Goal: Task Accomplishment & Management: Complete application form

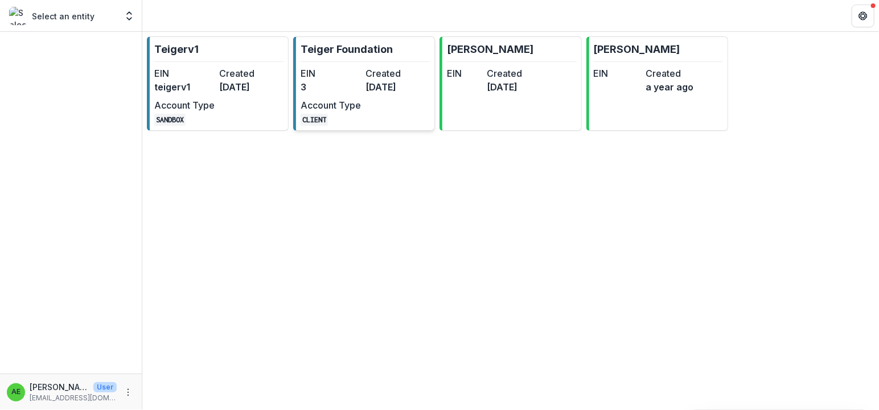
click at [340, 95] on div "EIN 3 Created [DATE] Account Type CLIENT" at bounding box center [363, 96] width 125 height 59
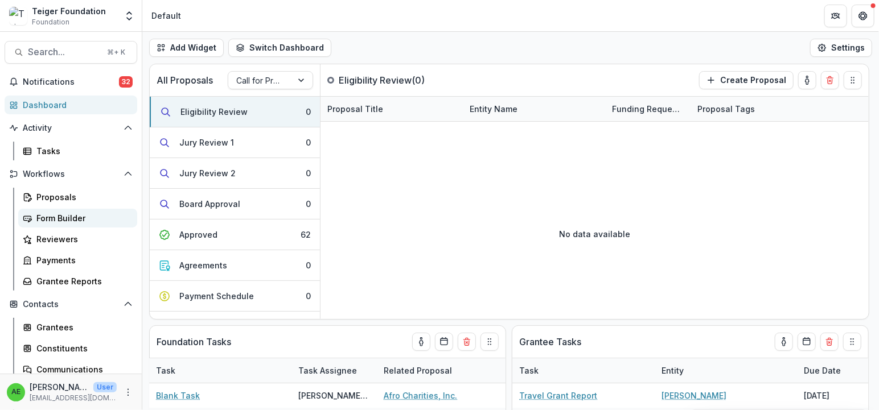
click at [80, 212] on div "Form Builder" at bounding box center [82, 218] width 92 height 12
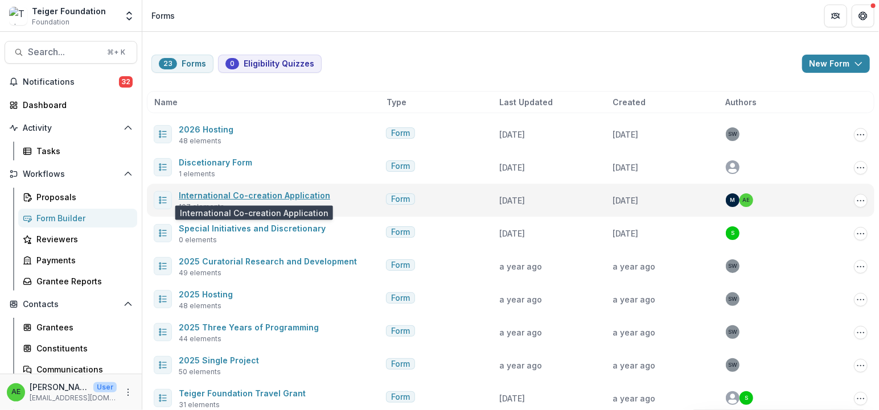
click at [235, 195] on link "International Co-creation Application" at bounding box center [254, 196] width 151 height 10
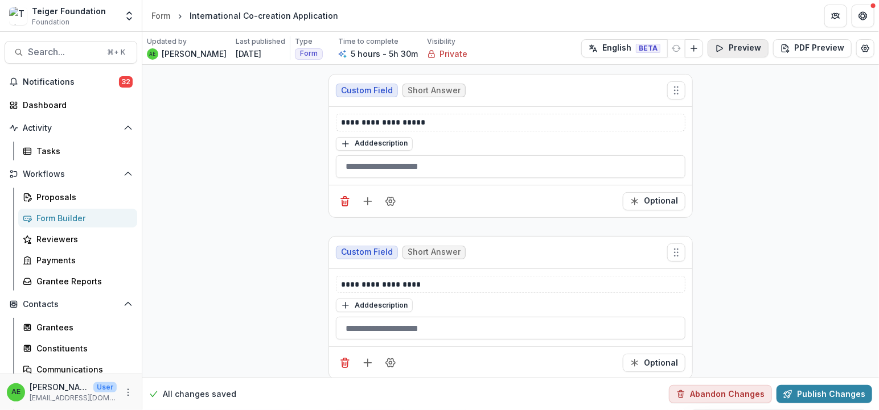
click at [726, 47] on button "Preview" at bounding box center [738, 48] width 61 height 18
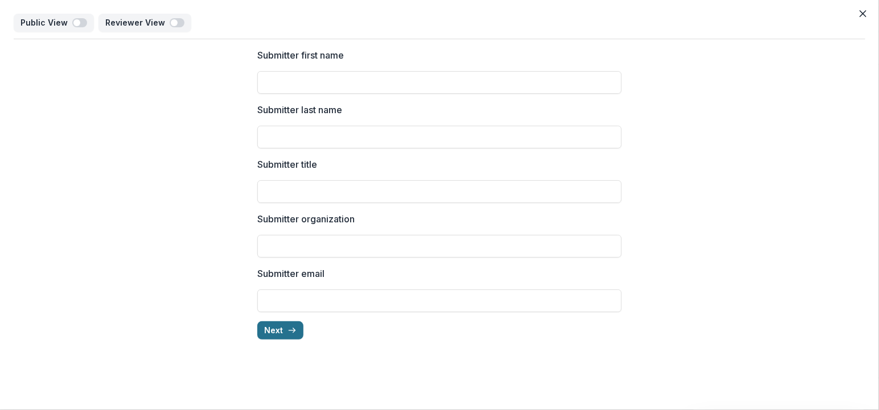
click at [286, 332] on button "Next" at bounding box center [280, 331] width 46 height 18
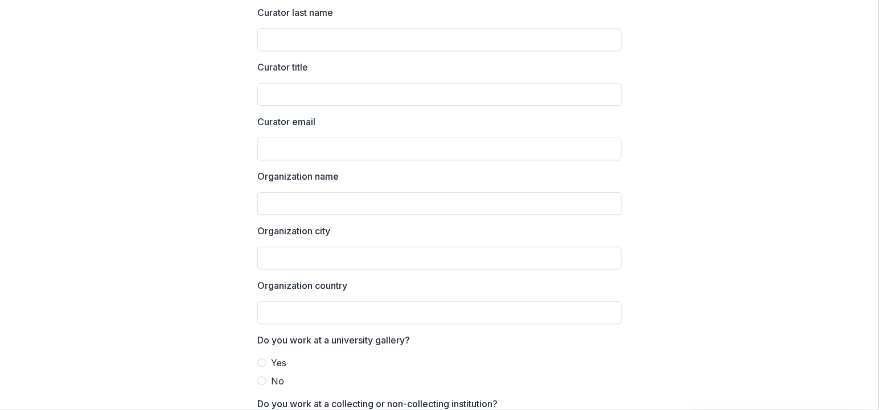
scroll to position [211, 0]
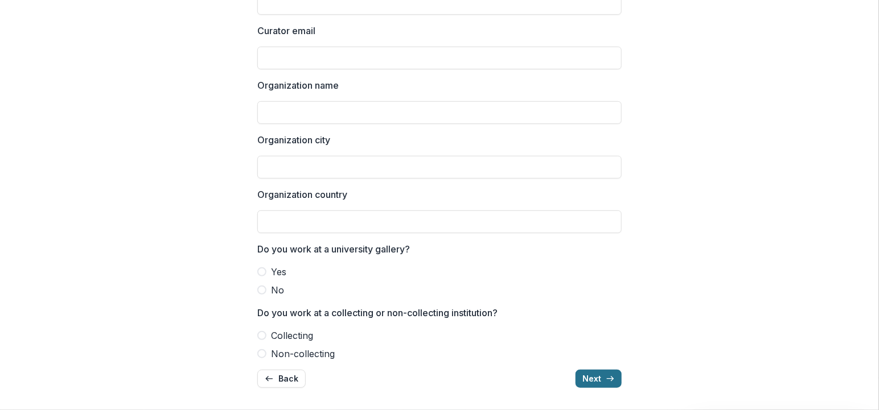
click at [596, 381] on button "Next" at bounding box center [598, 379] width 46 height 18
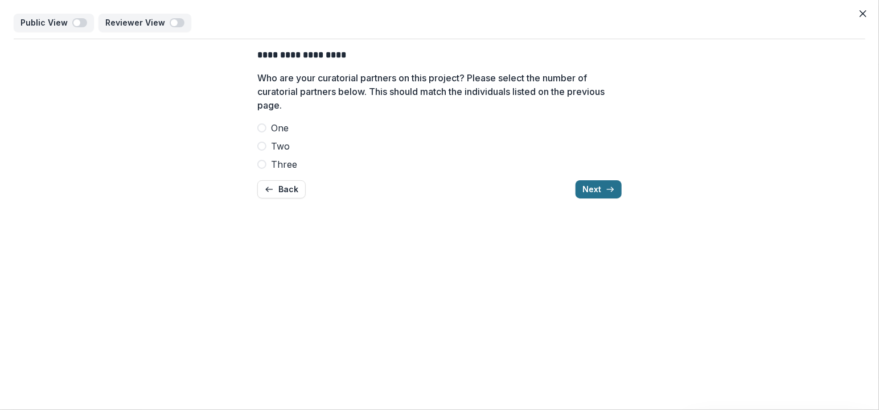
scroll to position [0, 0]
click at [581, 192] on button "Next" at bounding box center [598, 189] width 46 height 18
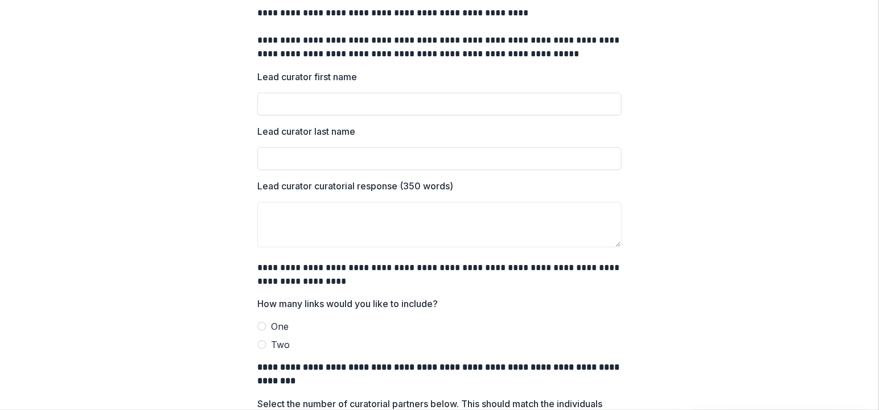
scroll to position [275, 0]
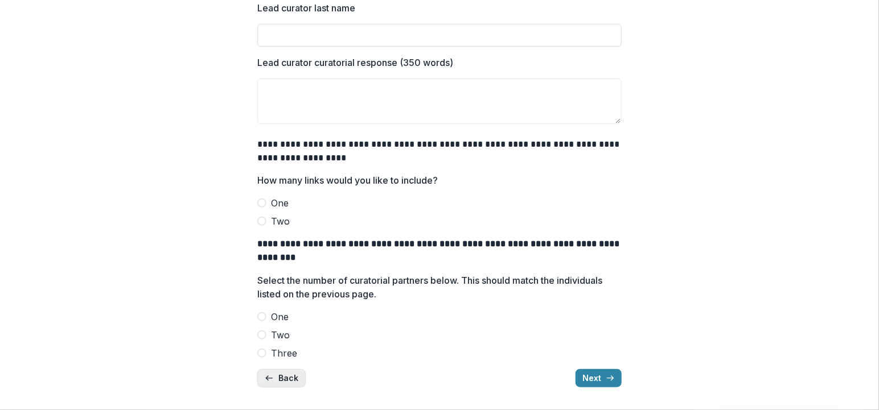
click at [277, 369] on button "Back" at bounding box center [281, 378] width 48 height 18
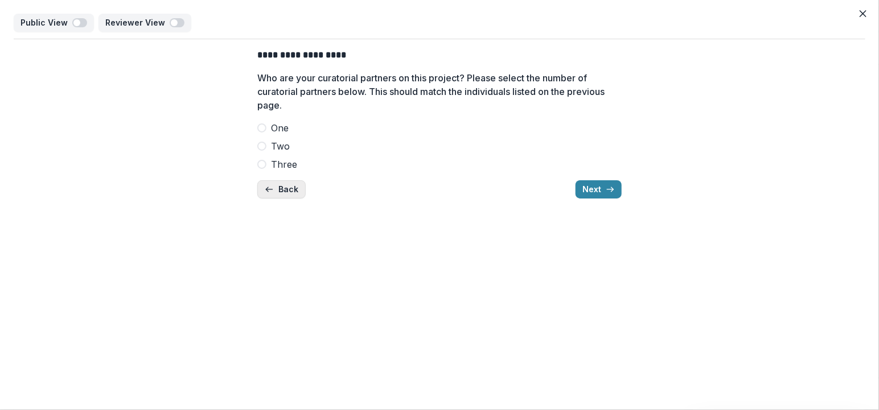
click at [288, 184] on button "Back" at bounding box center [281, 189] width 48 height 18
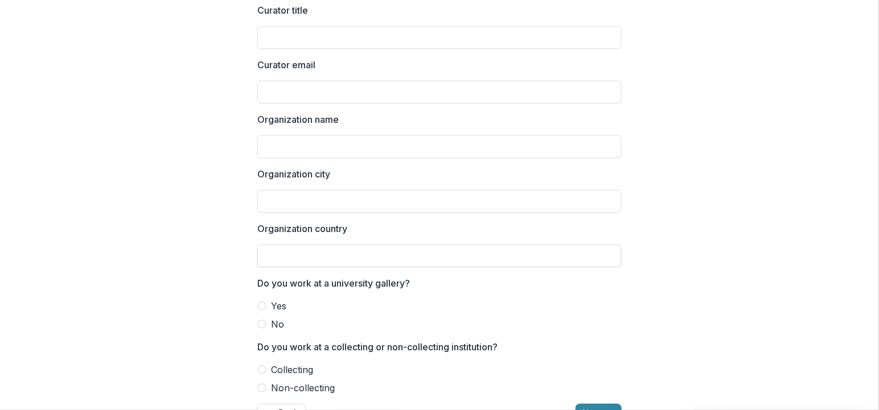
scroll to position [211, 0]
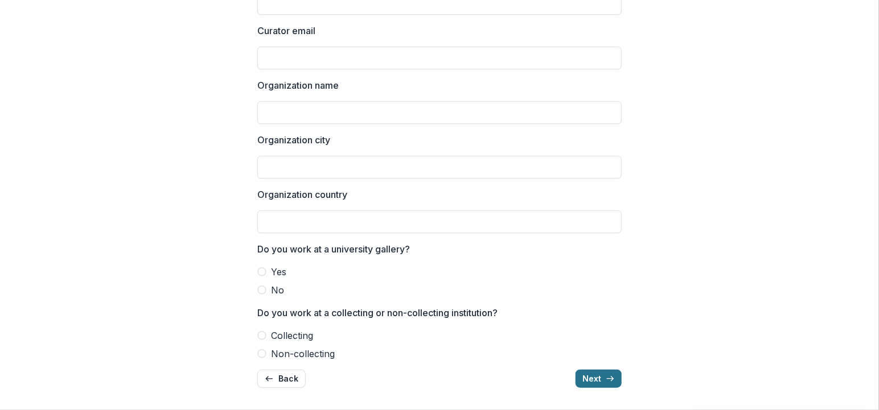
click at [590, 382] on button "Next" at bounding box center [598, 379] width 46 height 18
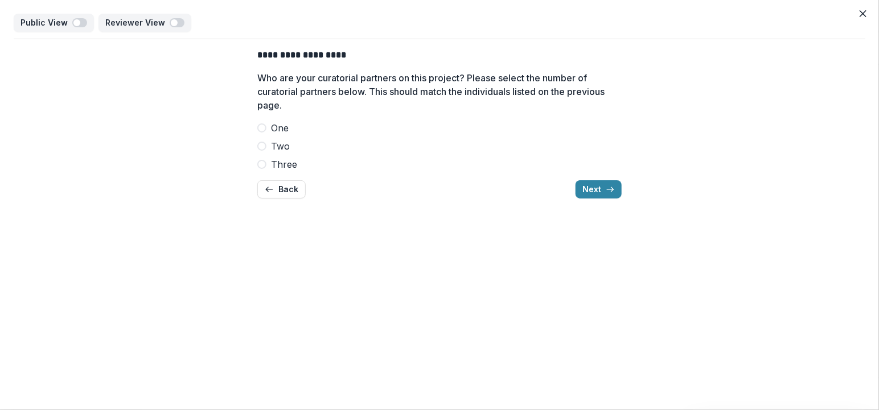
click at [263, 146] on span at bounding box center [261, 146] width 9 height 9
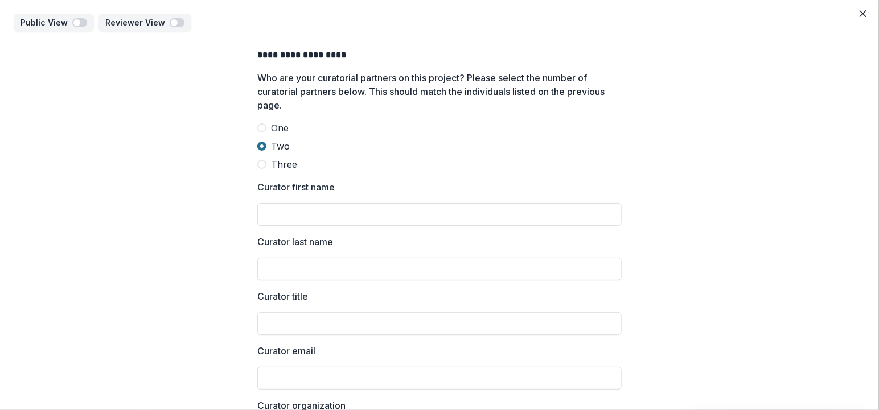
scroll to position [357, 0]
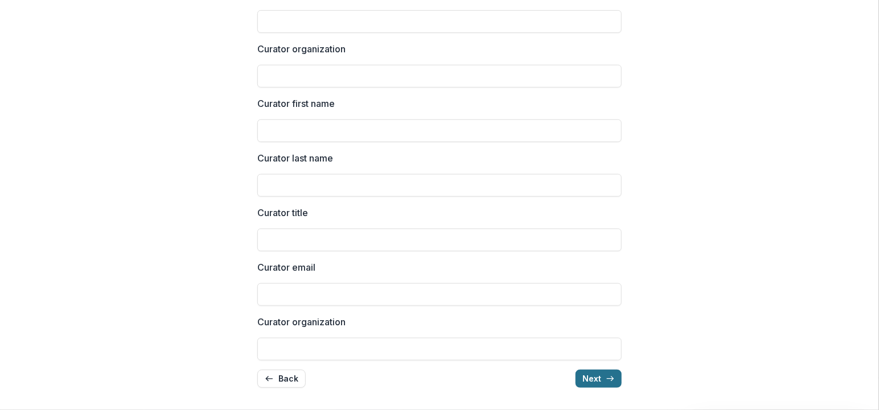
click at [598, 383] on button "Next" at bounding box center [598, 379] width 46 height 18
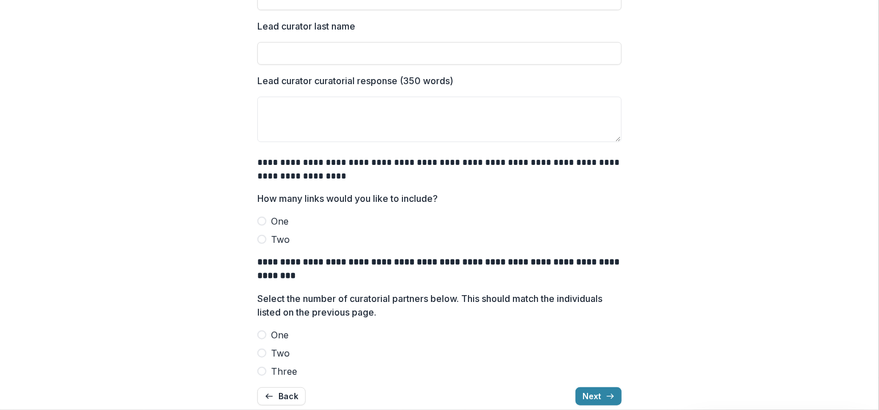
scroll to position [251, 0]
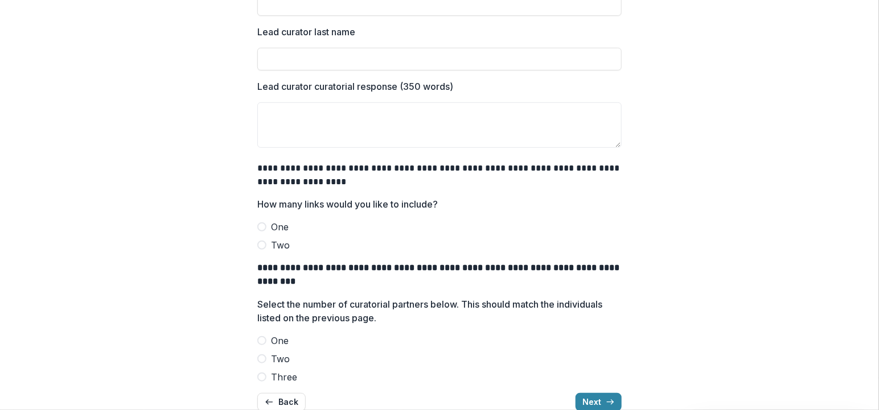
click at [262, 359] on span at bounding box center [261, 359] width 9 height 9
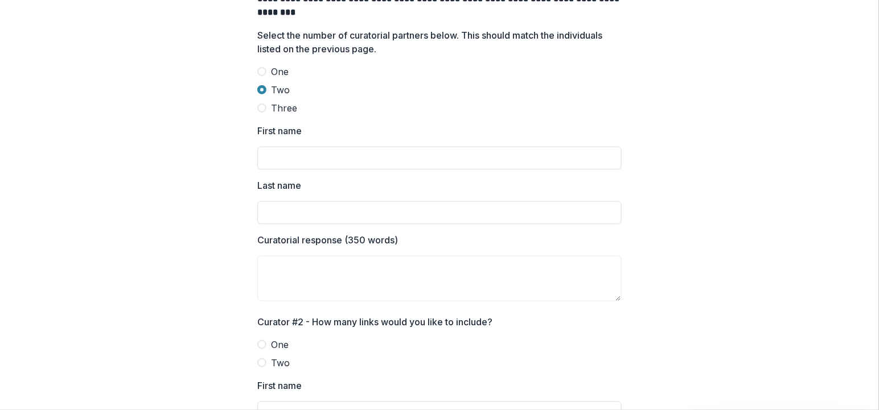
scroll to position [516, 0]
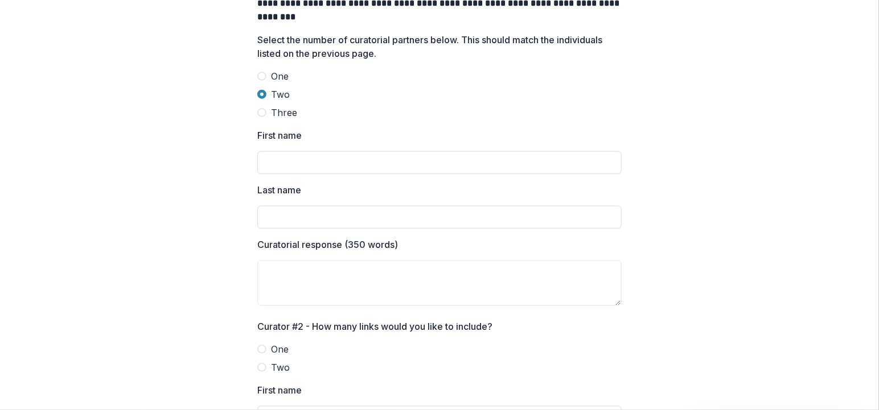
click at [262, 76] on span at bounding box center [261, 76] width 9 height 9
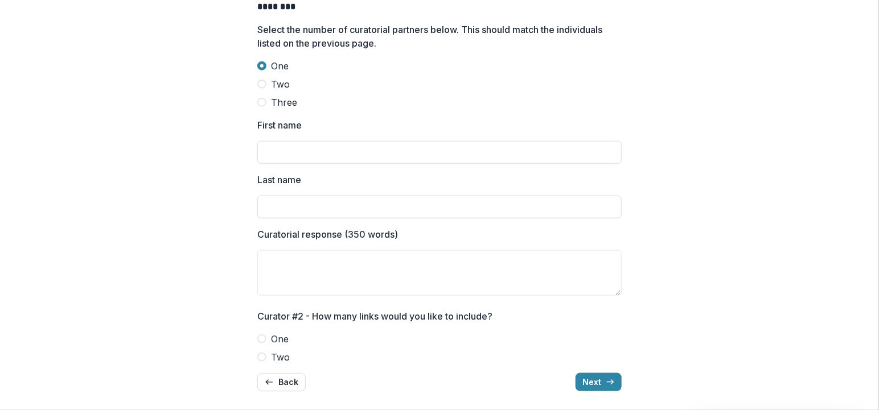
scroll to position [530, 0]
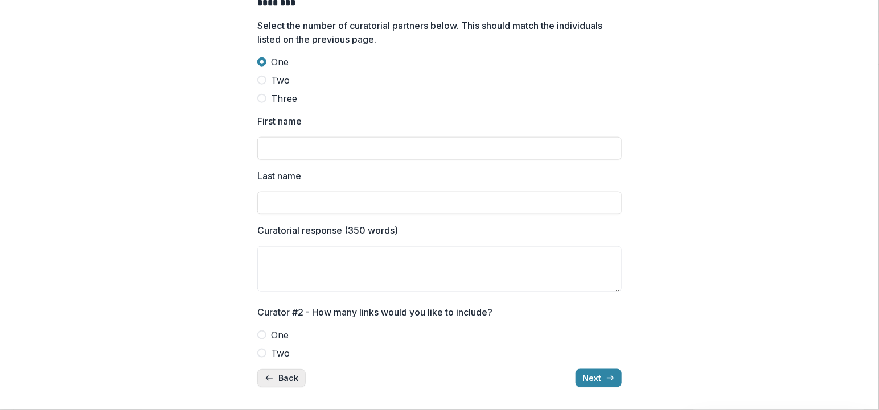
click at [282, 379] on button "Back" at bounding box center [281, 378] width 48 height 18
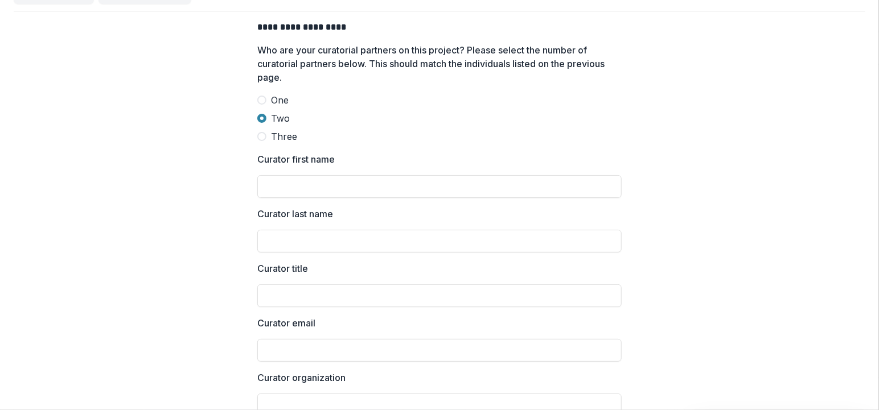
scroll to position [0, 0]
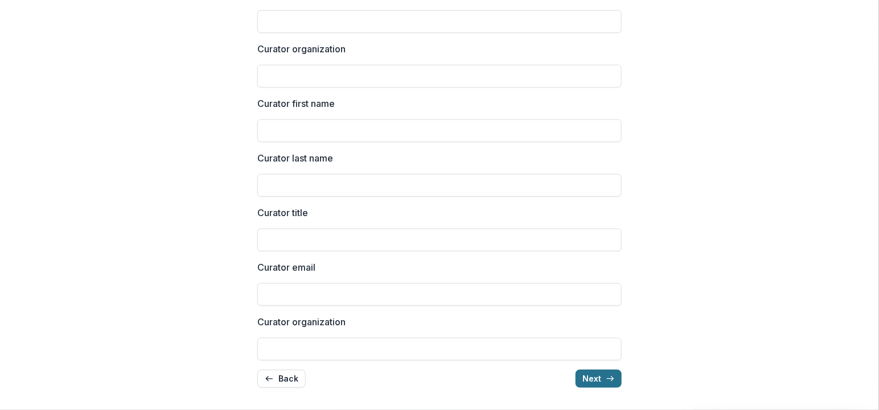
click at [594, 387] on button "Next" at bounding box center [598, 379] width 46 height 18
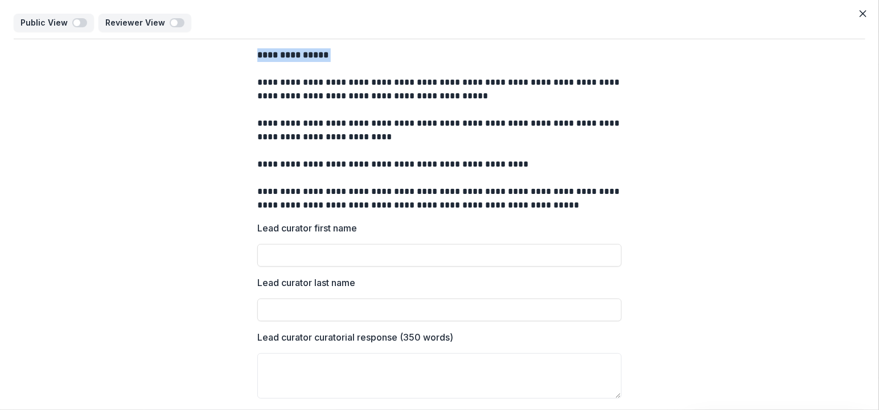
drag, startPoint x: 331, startPoint y: 55, endPoint x: 245, endPoint y: 54, distance: 86.0
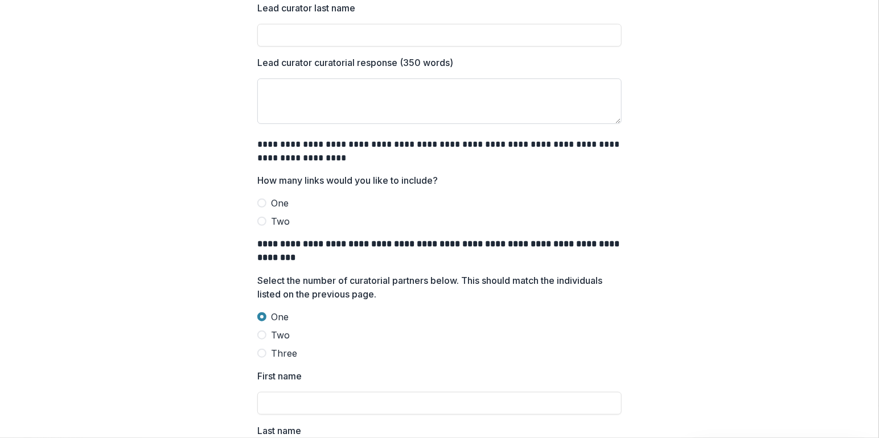
scroll to position [280, 0]
